Goal: Use online tool/utility

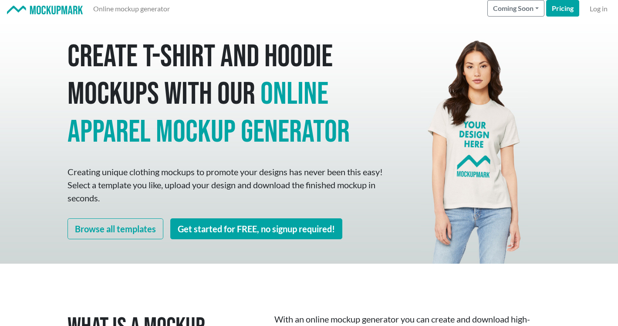
scroll to position [62, 0]
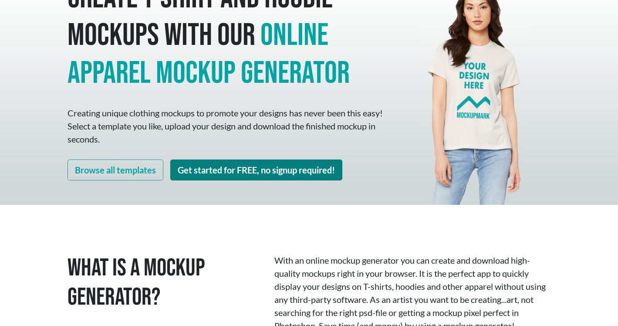
click at [291, 166] on link "Get started for FREE, no signup required!" at bounding box center [256, 169] width 172 height 21
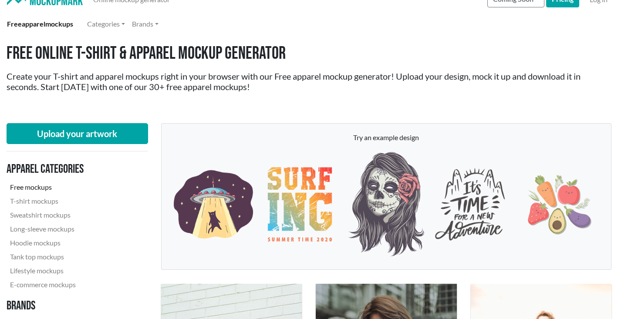
scroll to position [57, 0]
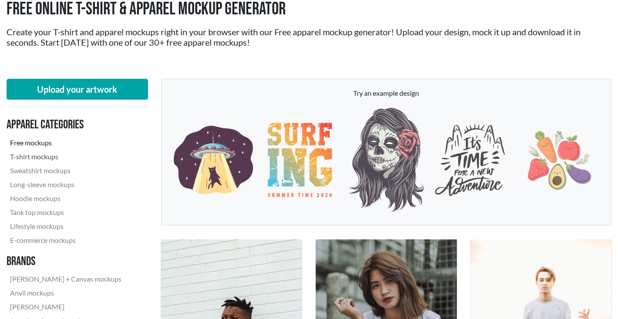
click at [58, 161] on link "T-shirt mockups" at bounding box center [66, 157] width 119 height 14
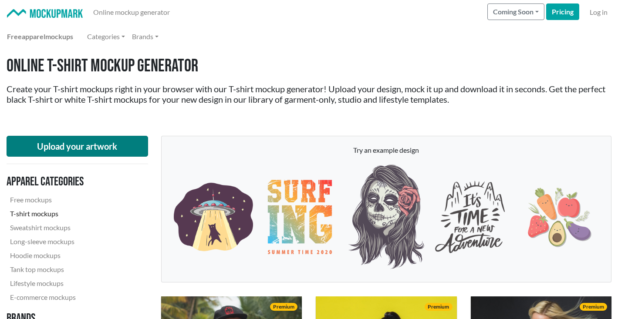
click at [121, 151] on button "Upload your artwork" at bounding box center [78, 146] width 142 height 21
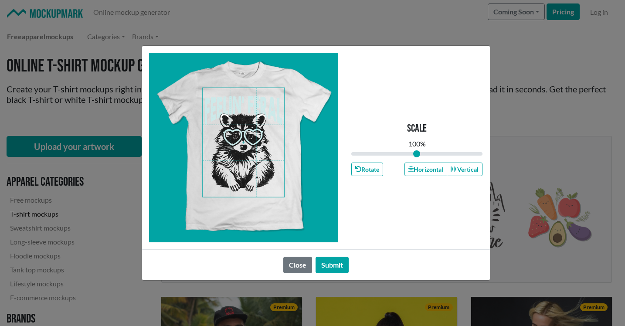
click at [263, 137] on span at bounding box center [243, 142] width 81 height 109
click at [330, 265] on button "Submit" at bounding box center [332, 265] width 33 height 17
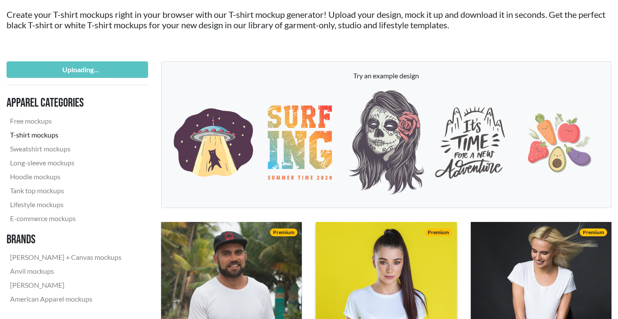
scroll to position [156, 0]
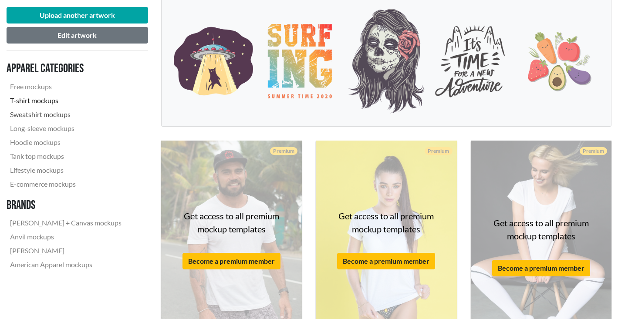
click at [41, 111] on link "Sweatshirt mockups" at bounding box center [66, 115] width 119 height 14
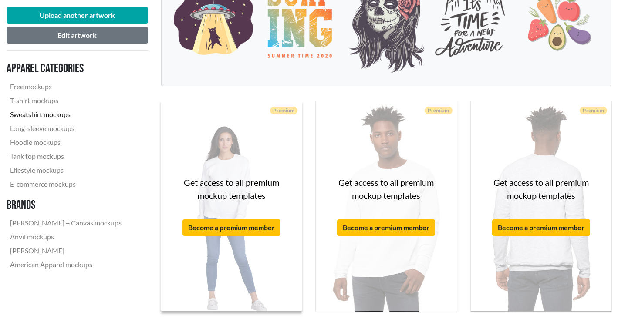
scroll to position [195, 0]
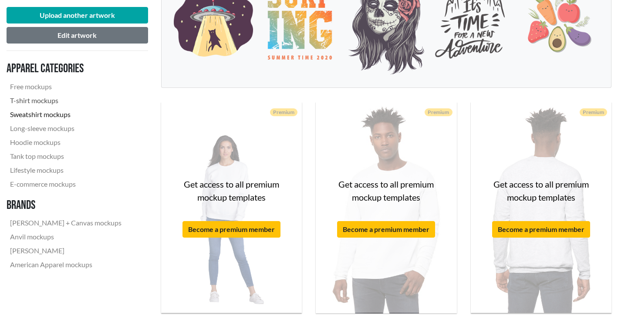
click at [50, 104] on link "T-shirt mockups" at bounding box center [66, 101] width 119 height 14
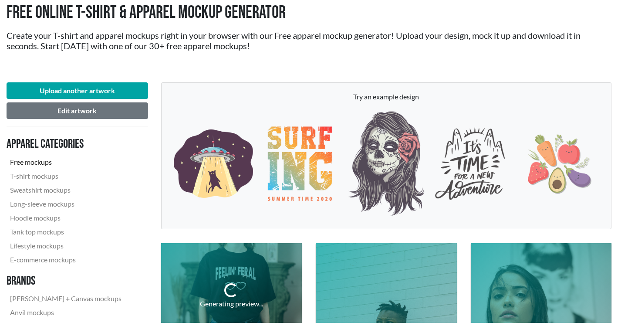
scroll to position [62, 0]
